Goal: Task Accomplishment & Management: Use online tool/utility

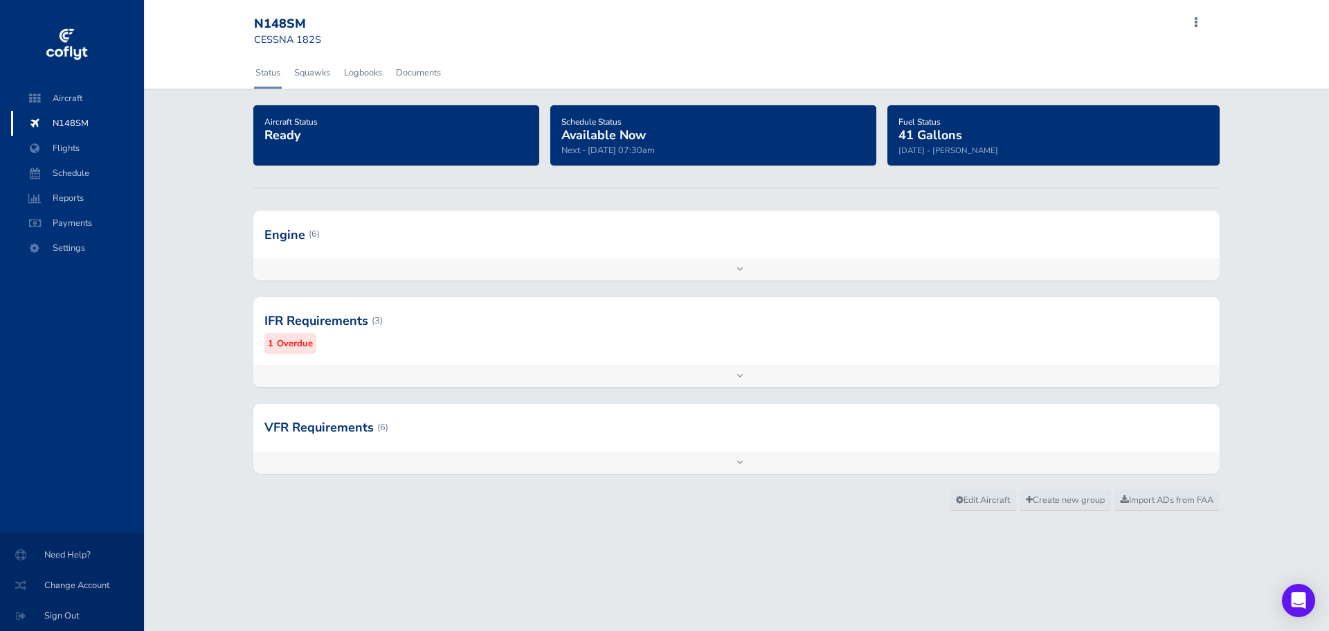
click at [59, 119] on span "N148SM" at bounding box center [77, 123] width 105 height 25
click at [61, 222] on span "Payments" at bounding box center [77, 222] width 105 height 25
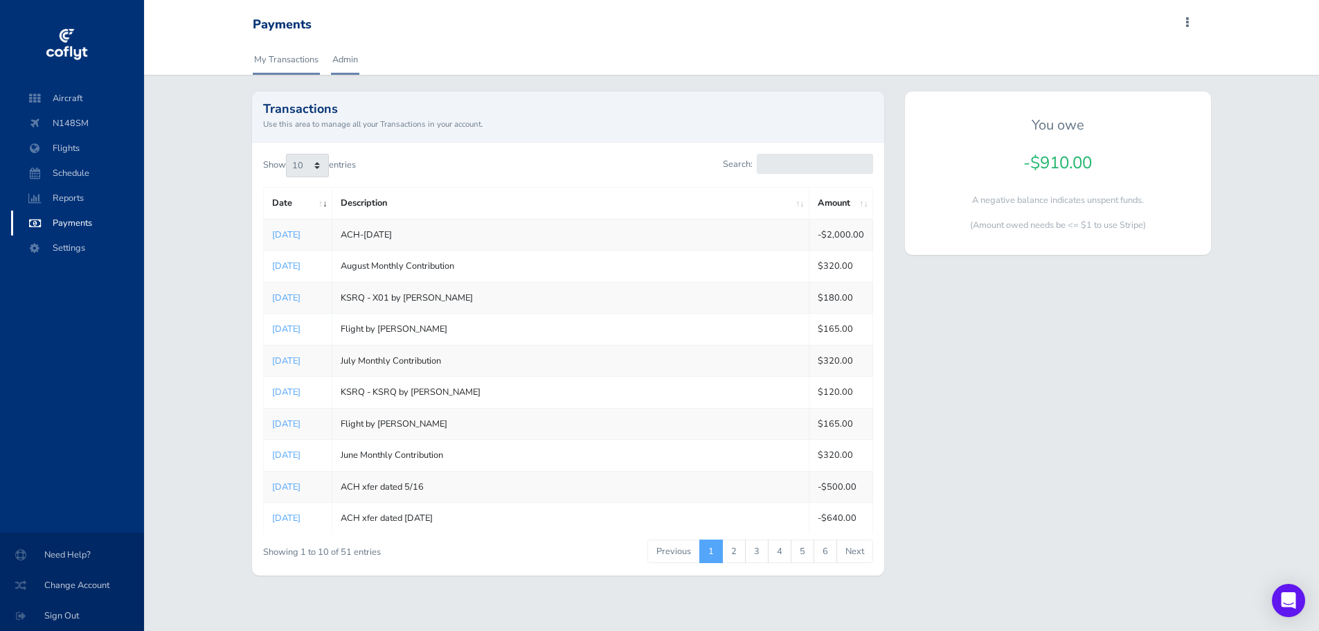
click at [341, 62] on link "Admin" at bounding box center [345, 59] width 28 height 30
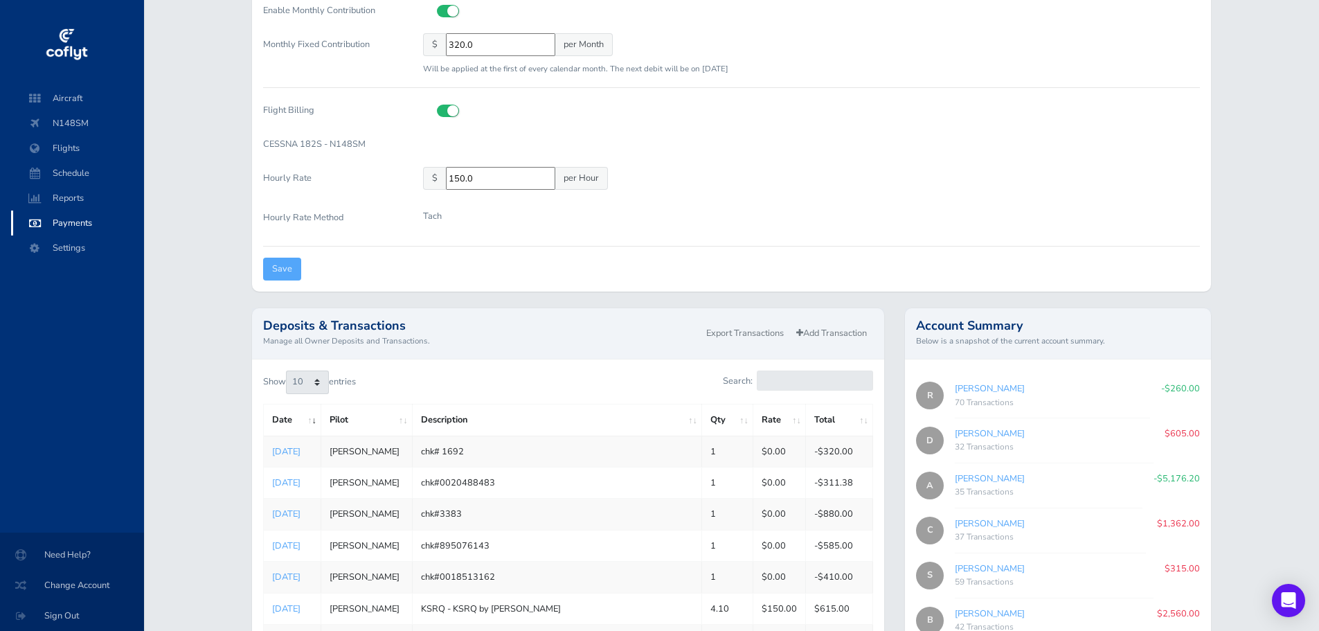
scroll to position [208, 0]
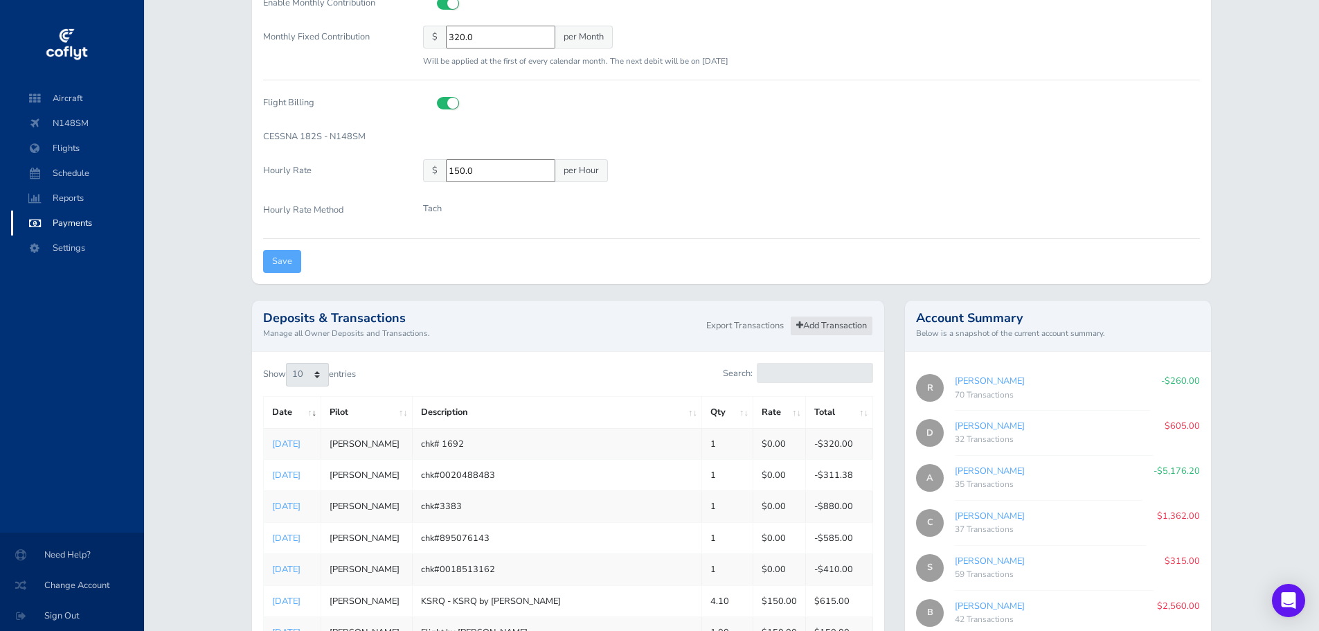
click at [829, 330] on link "Add Transaction" at bounding box center [831, 326] width 83 height 20
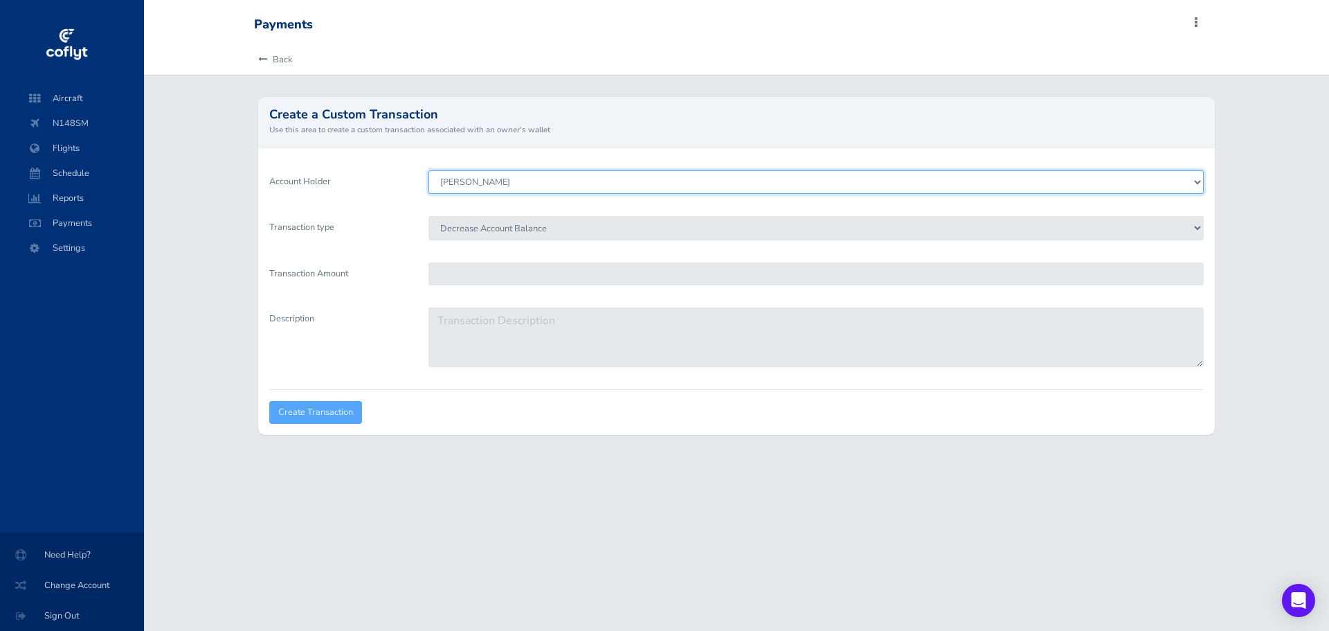
click at [490, 184] on select "Sina Adibi Daniel Hindman Scott Godfrey Stephen Schweigart Robert Blenker Alber…" at bounding box center [816, 182] width 775 height 24
select select "6511"
click at [429, 170] on select "Sina Adibi Daniel Hindman Scott Godfrey Stephen Schweigart Robert Blenker Alber…" at bounding box center [816, 182] width 775 height 24
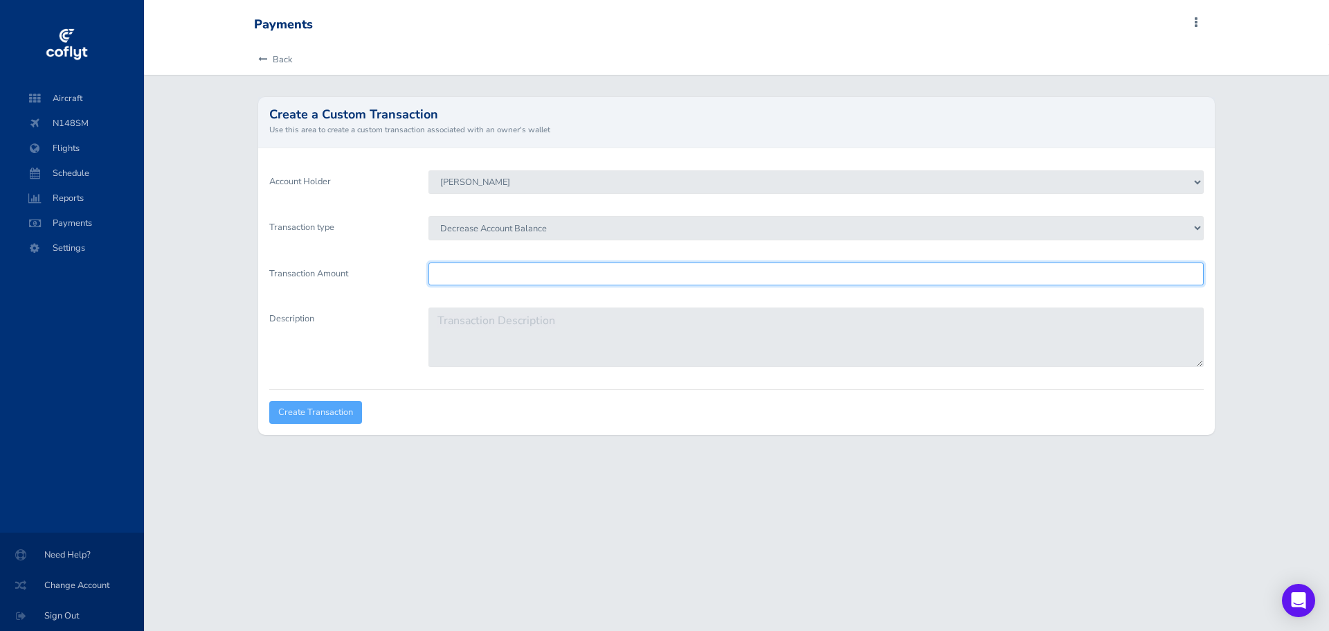
click at [486, 274] on input "Transaction Amount" at bounding box center [816, 273] width 775 height 23
type input "350"
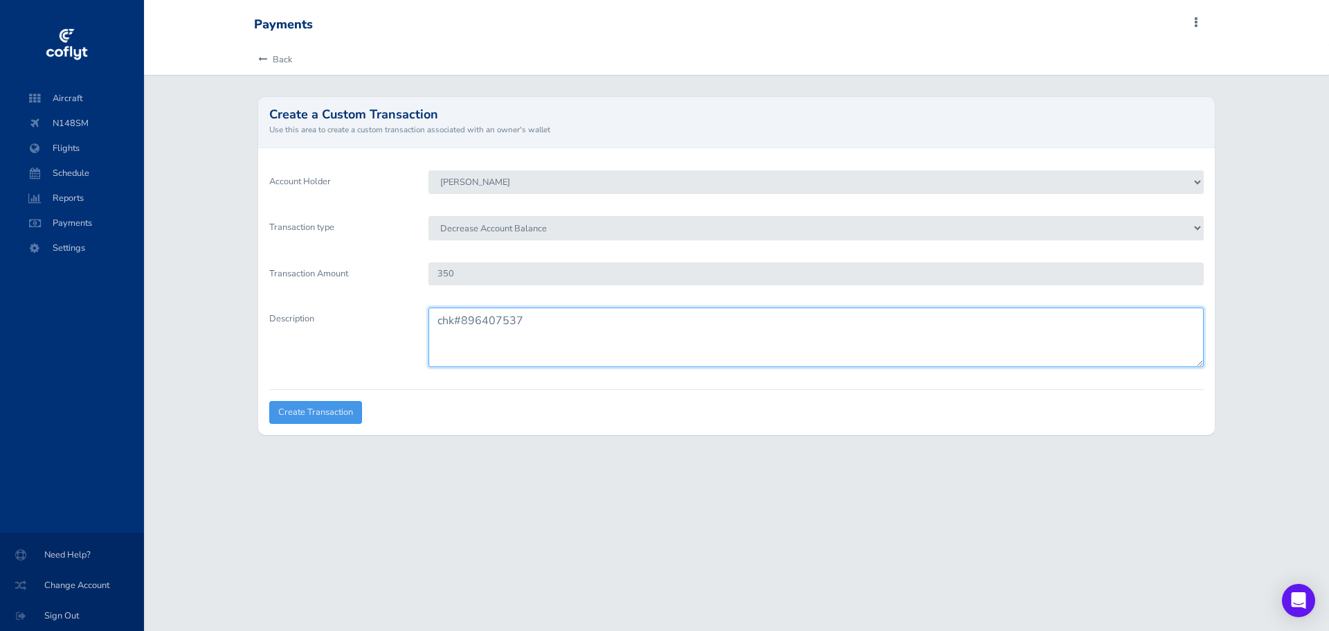
type textarea "chk#896407537"
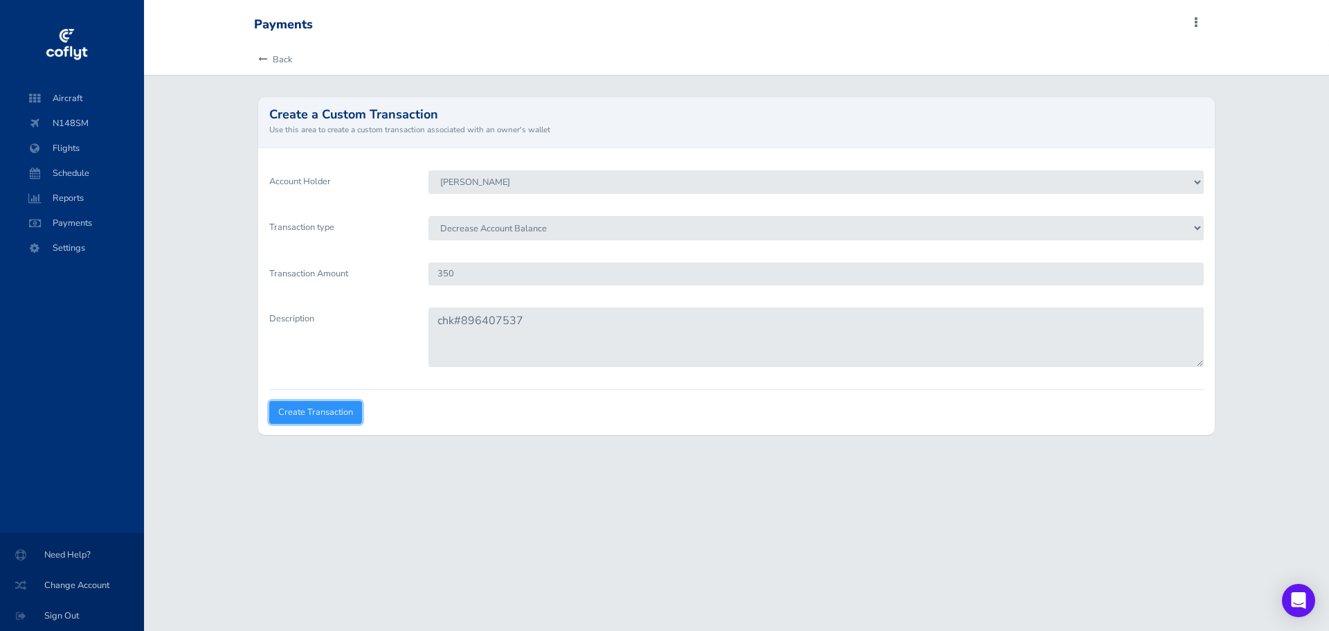
click at [321, 412] on input "Create Transaction" at bounding box center [315, 412] width 93 height 23
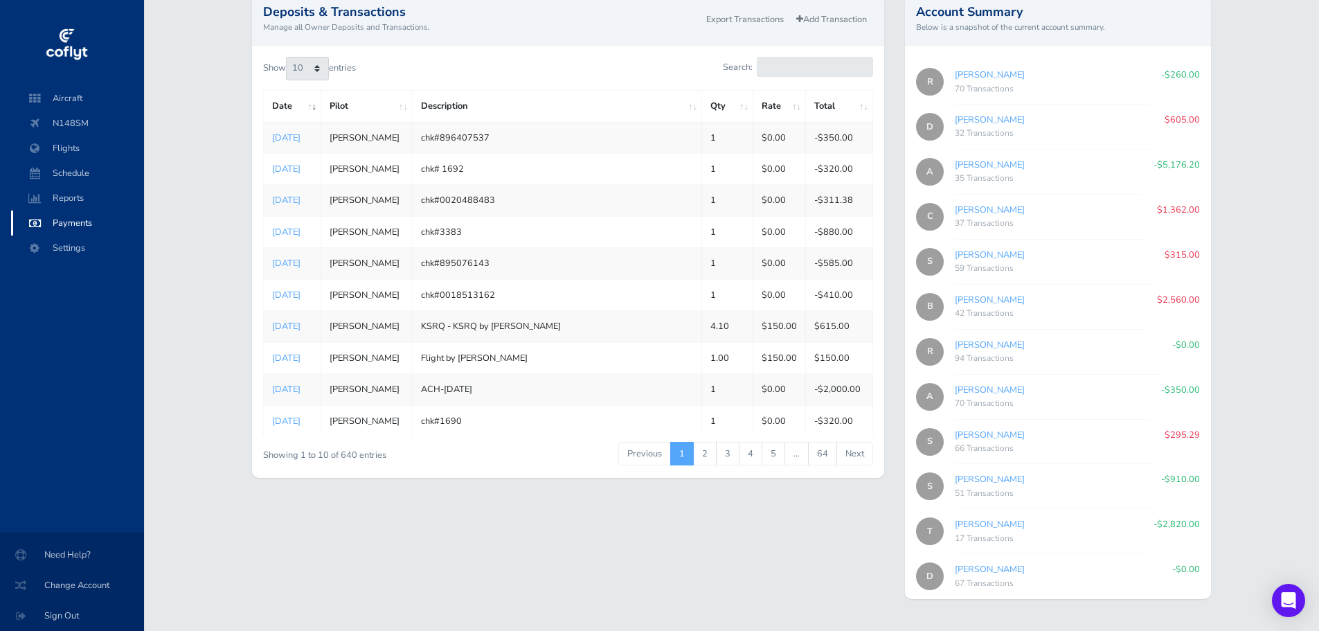
scroll to position [547, 0]
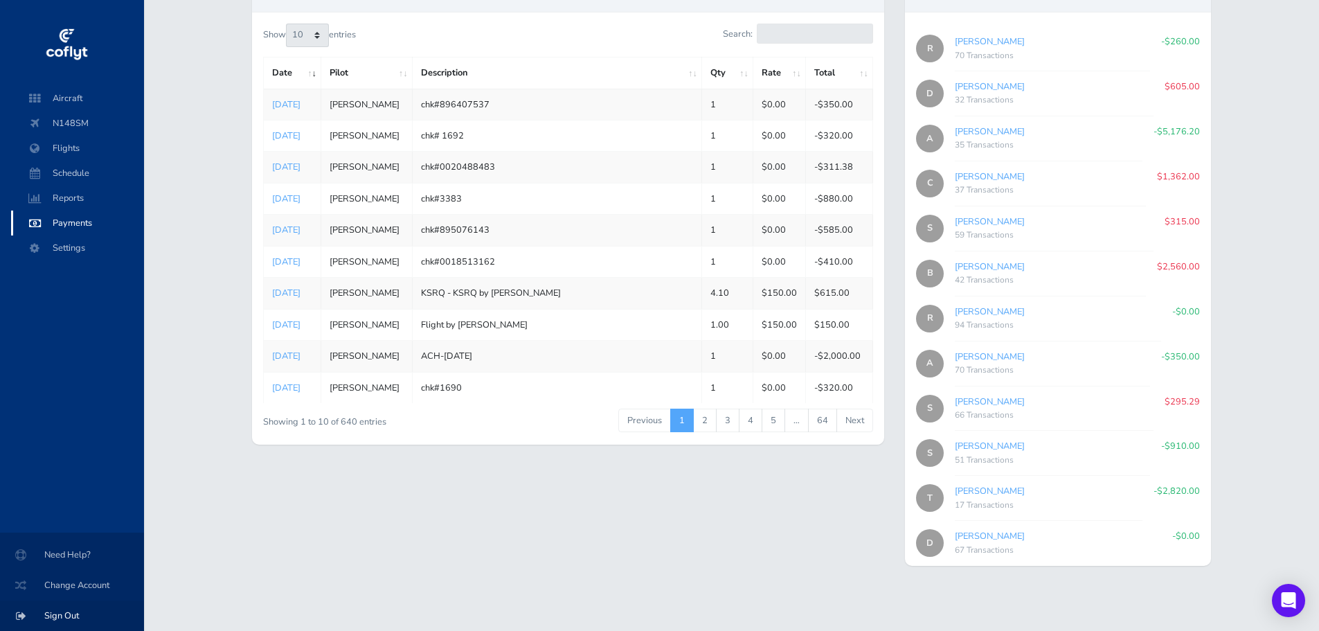
click at [66, 614] on span "Sign Out" at bounding box center [72, 615] width 111 height 25
